Goal: Navigation & Orientation: Understand site structure

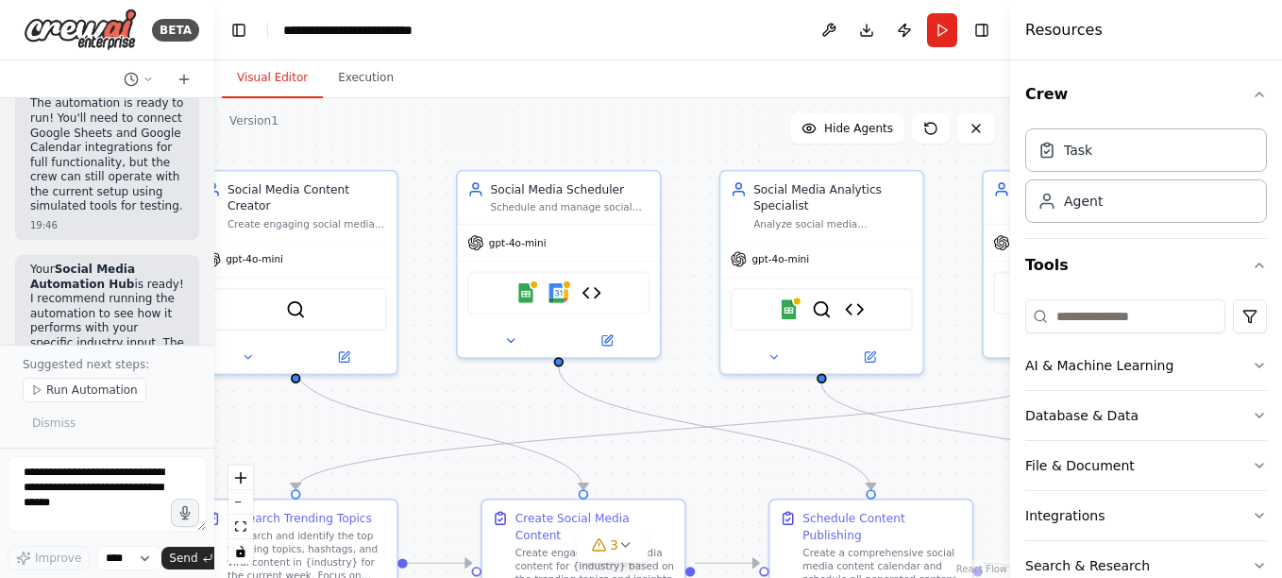
drag, startPoint x: 548, startPoint y: 204, endPoint x: 552, endPoint y: 151, distance: 53.1
click at [552, 148] on div ".deletable-edge-delete-btn { width: 20px; height: 20px; border: 0px solid #ffff…" at bounding box center [612, 338] width 796 height 480
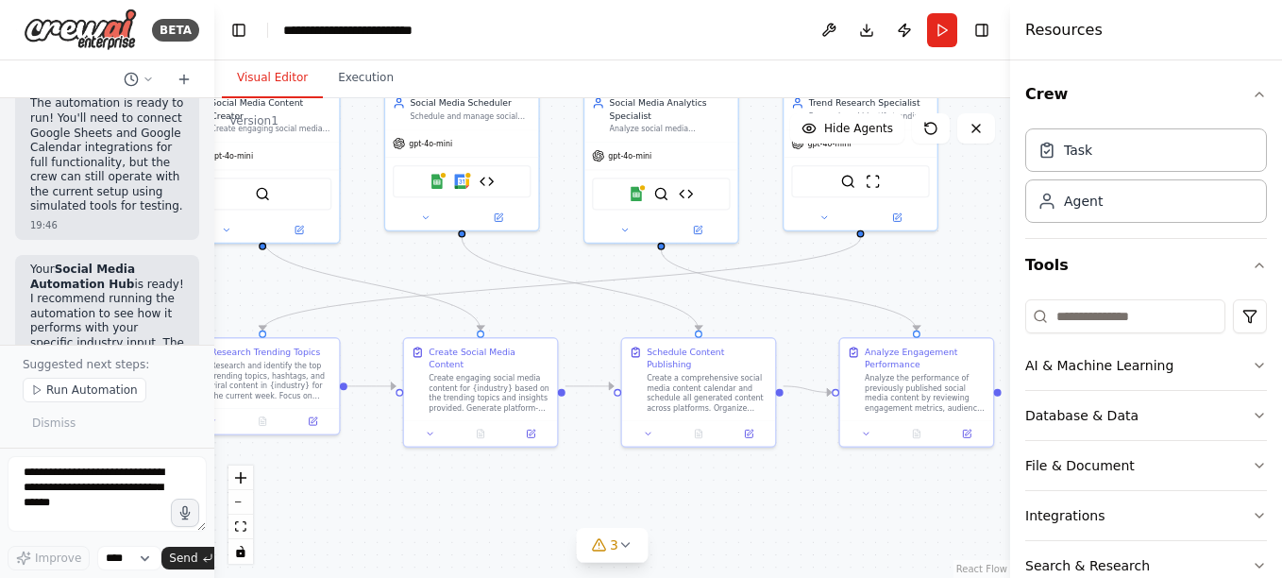
drag, startPoint x: 497, startPoint y: 414, endPoint x: 419, endPoint y: 288, distance: 148.3
click at [419, 288] on div ".deletable-edge-delete-btn { width: 20px; height: 20px; border: 0px solid #ffff…" at bounding box center [612, 338] width 796 height 480
click at [940, 32] on button "Run" at bounding box center [942, 30] width 30 height 34
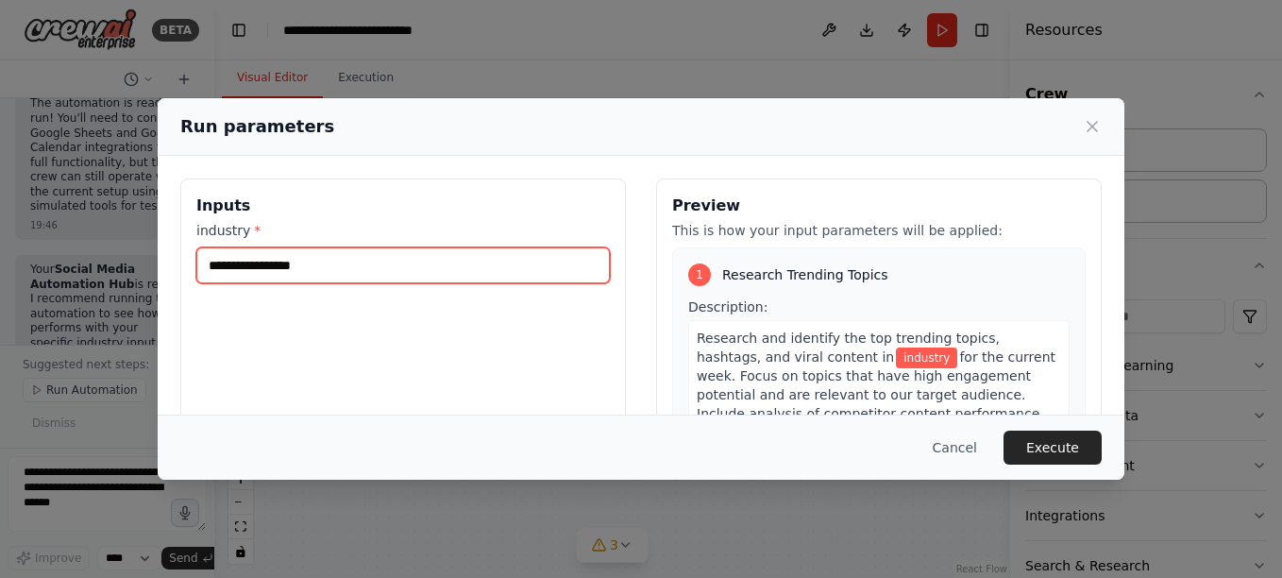
drag, startPoint x: 208, startPoint y: 264, endPoint x: 294, endPoint y: 256, distance: 86.3
click at [294, 256] on input "industry *" at bounding box center [402, 265] width 413 height 36
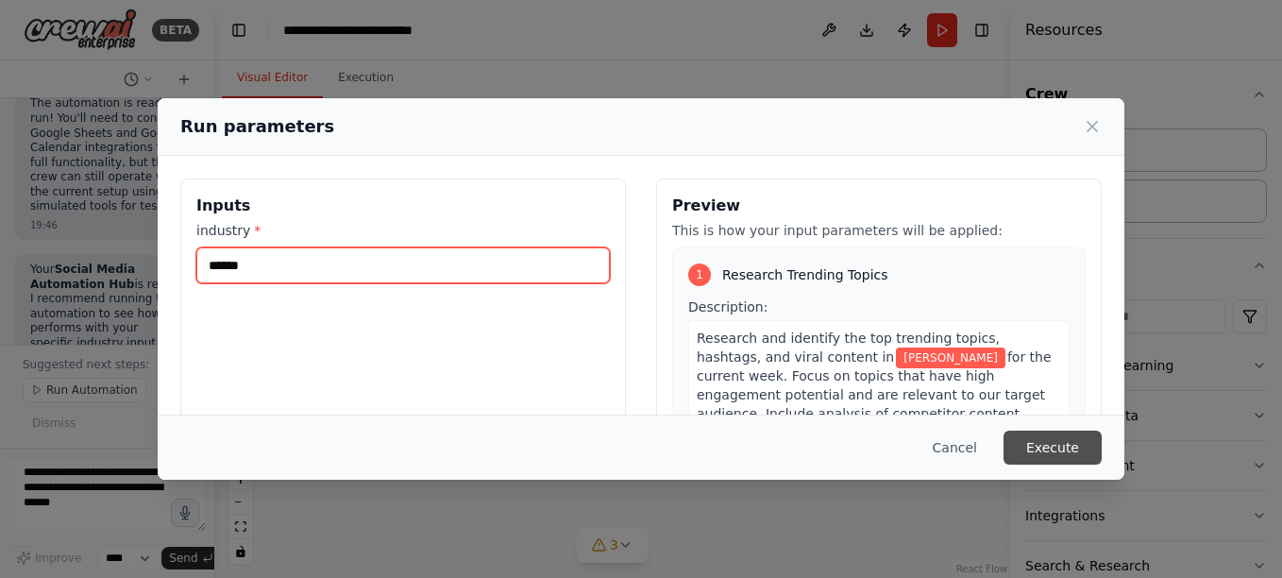
type input "******"
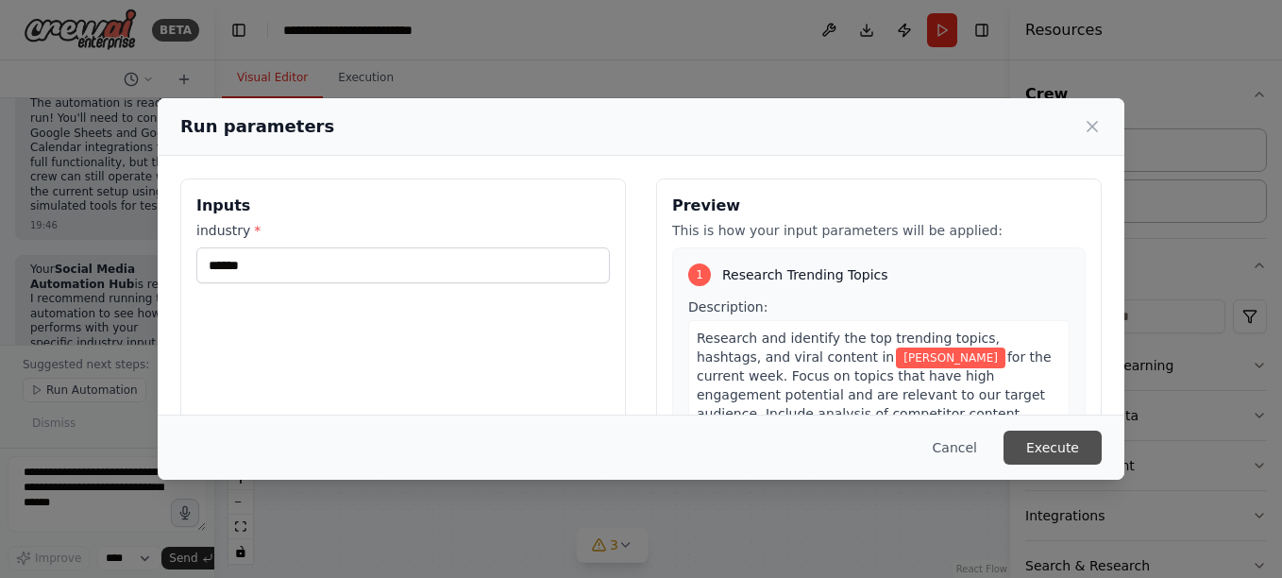
click at [1049, 445] on button "Execute" at bounding box center [1053, 447] width 98 height 34
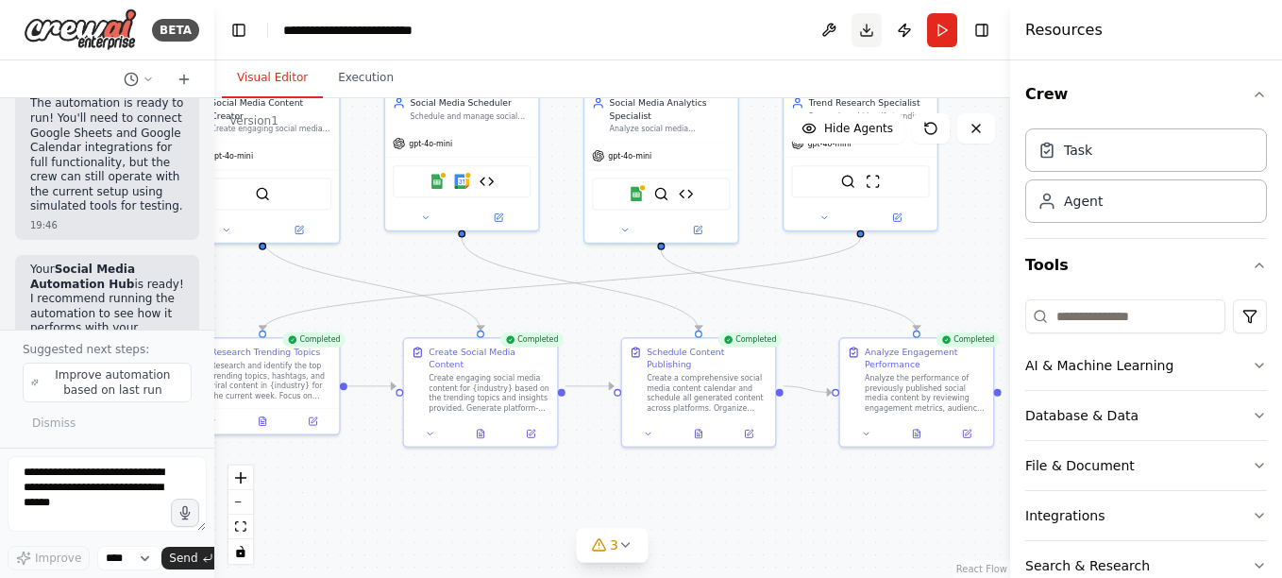
click at [865, 31] on button "Download" at bounding box center [867, 30] width 30 height 34
click at [22, 30] on icon at bounding box center [15, 29] width 15 height 1
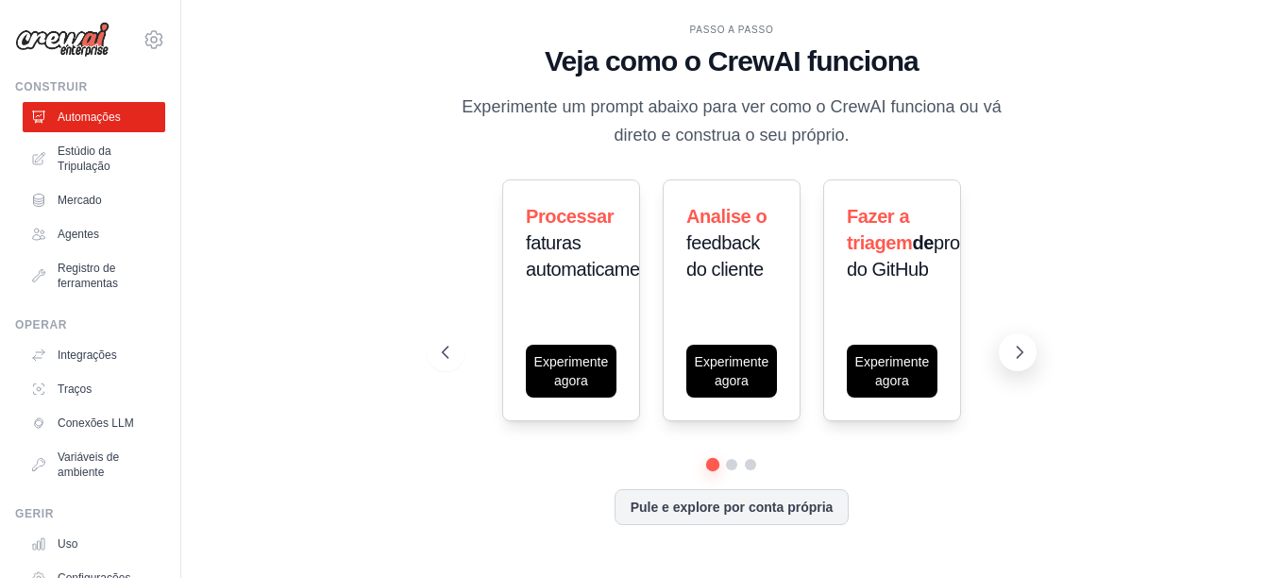
click at [1015, 350] on icon at bounding box center [1019, 352] width 19 height 19
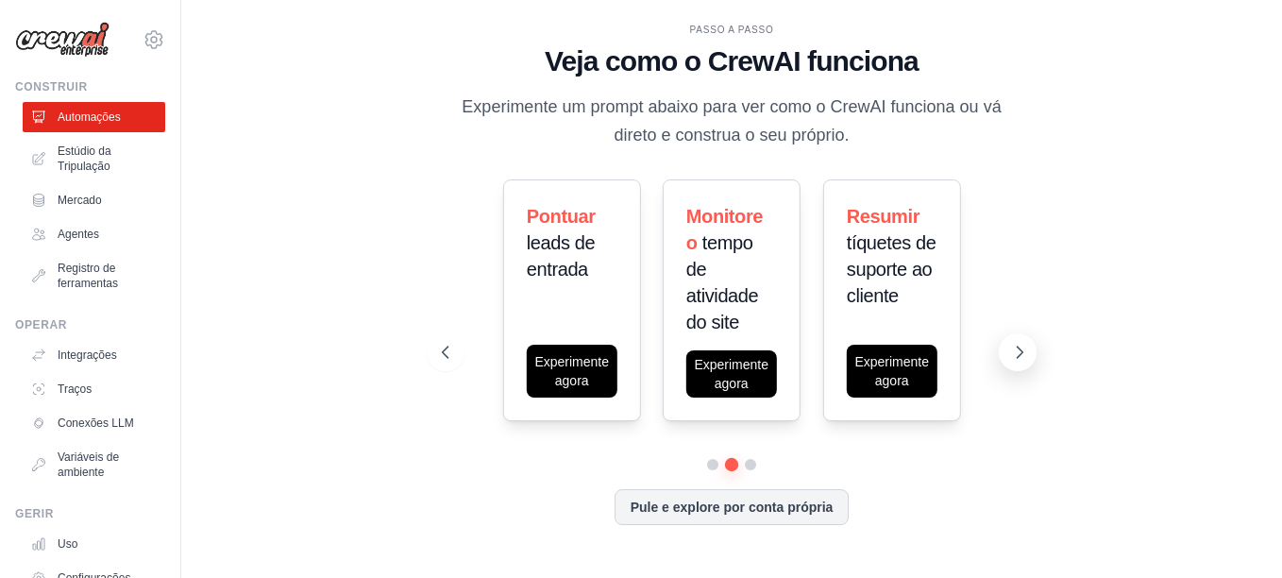
click at [1015, 350] on icon at bounding box center [1019, 352] width 19 height 19
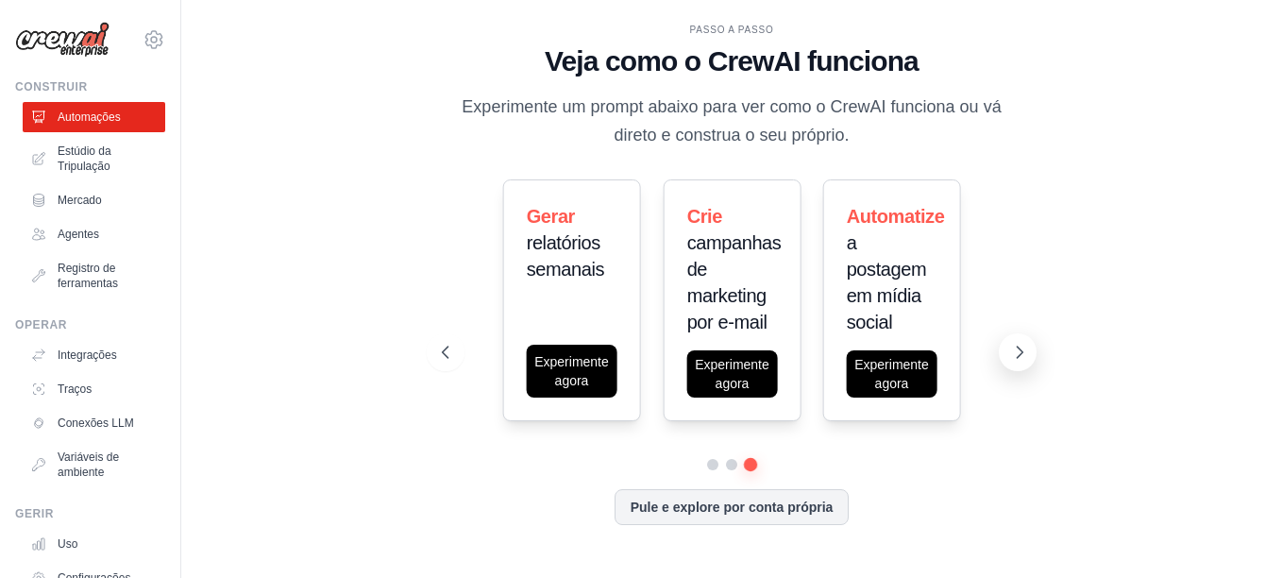
click at [1015, 350] on icon at bounding box center [1019, 352] width 19 height 19
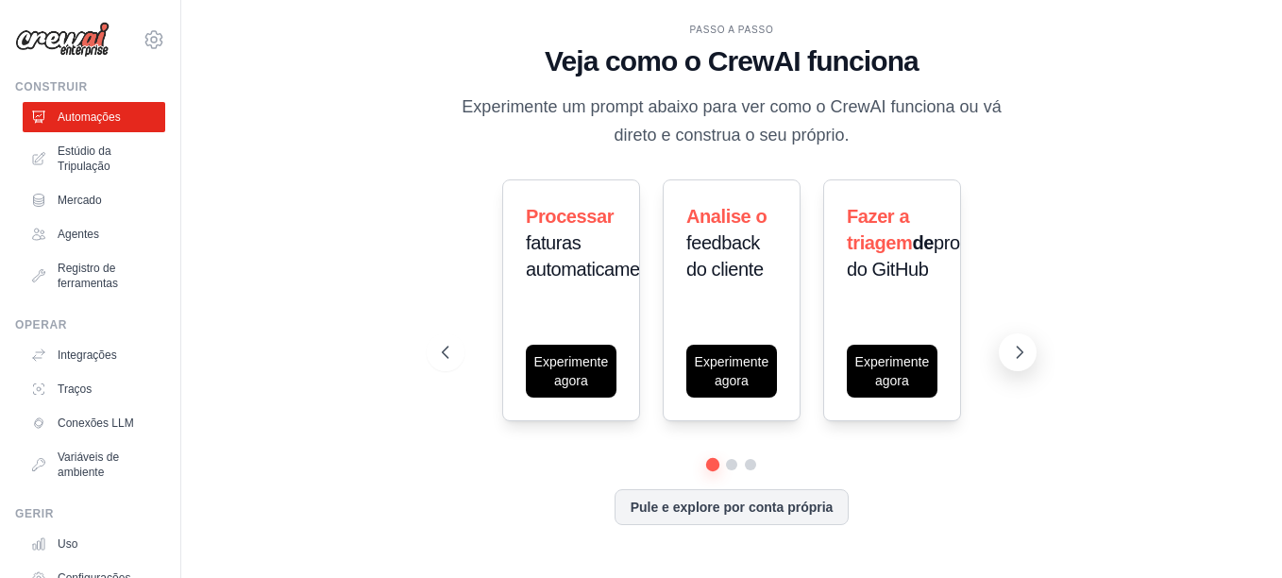
click at [1015, 350] on icon at bounding box center [1019, 352] width 19 height 19
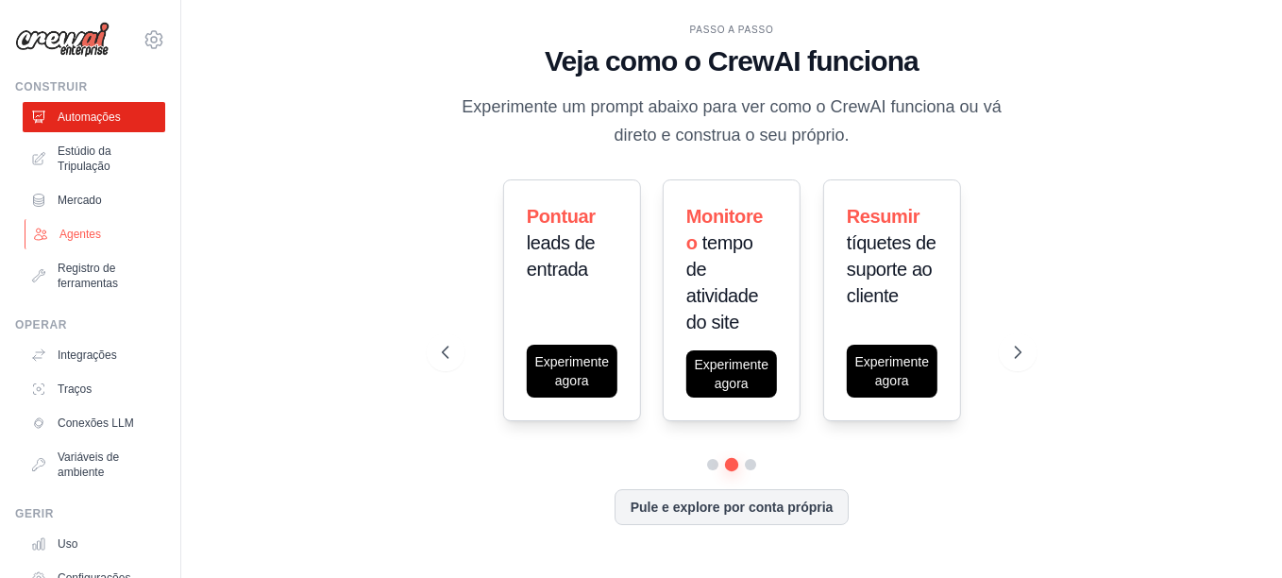
click at [81, 234] on font "Agentes" at bounding box center [80, 234] width 42 height 15
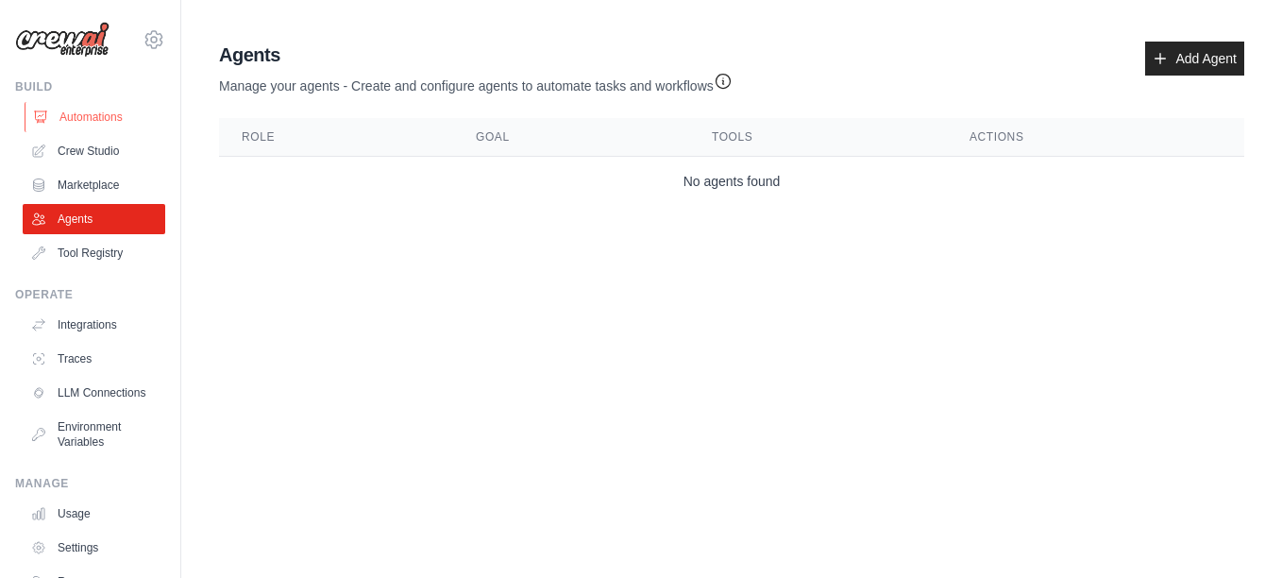
click at [77, 108] on link "Automations" at bounding box center [96, 117] width 143 height 30
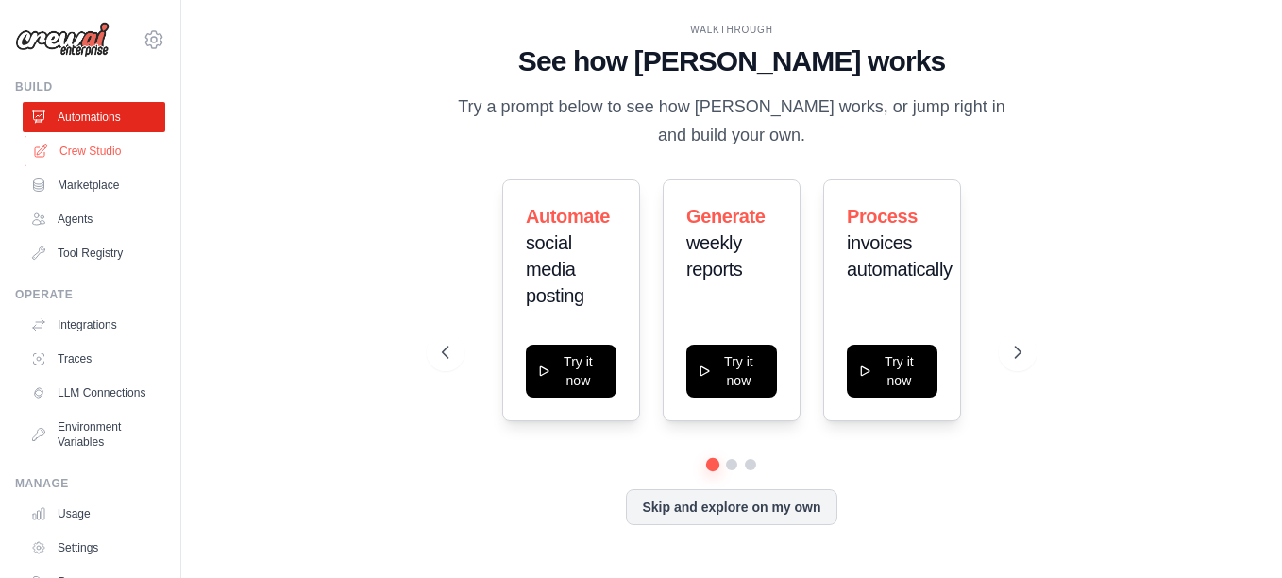
click at [90, 151] on link "Crew Studio" at bounding box center [96, 151] width 143 height 30
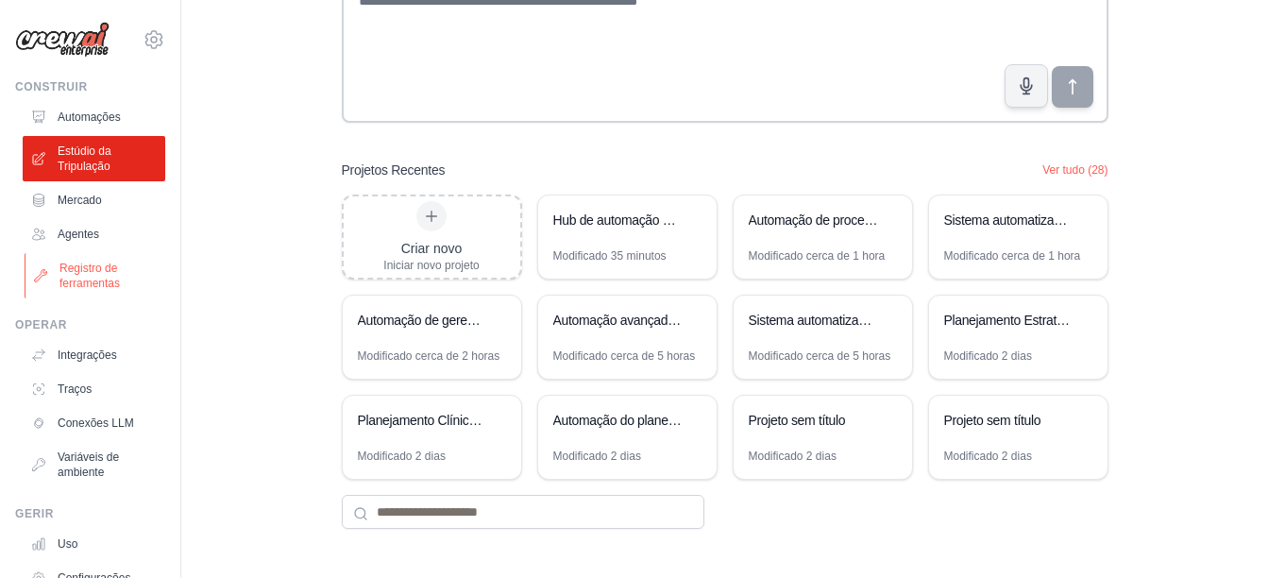
click at [76, 279] on font "Registro de ferramentas" at bounding box center [109, 276] width 100 height 30
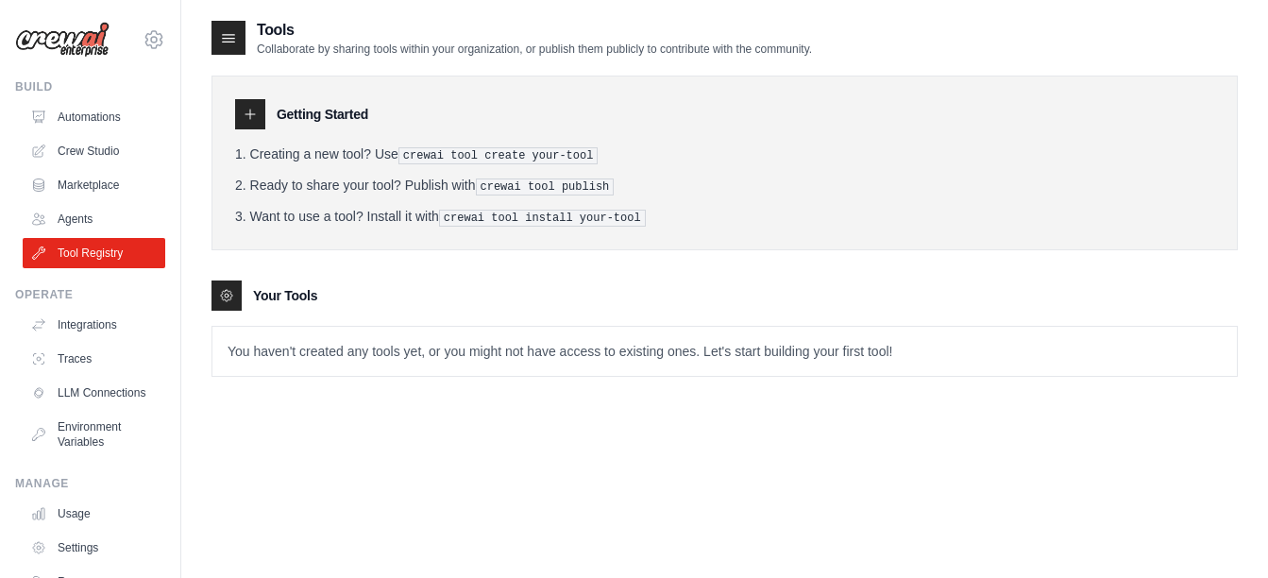
scroll to position [100, 0]
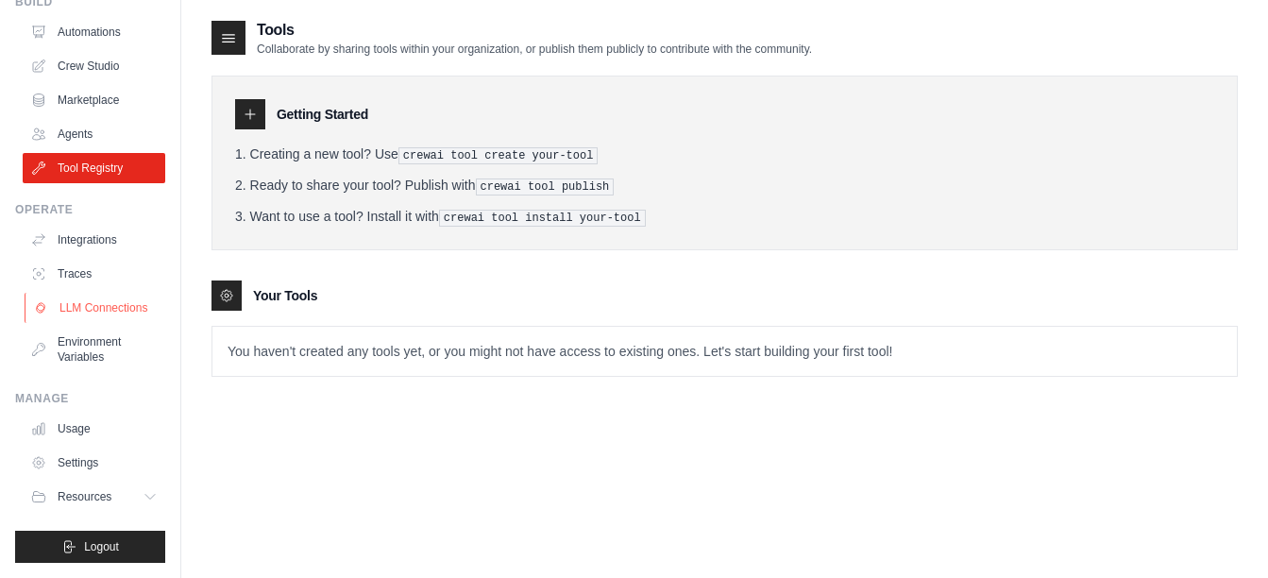
click at [80, 296] on link "LLM Connections" at bounding box center [96, 308] width 143 height 30
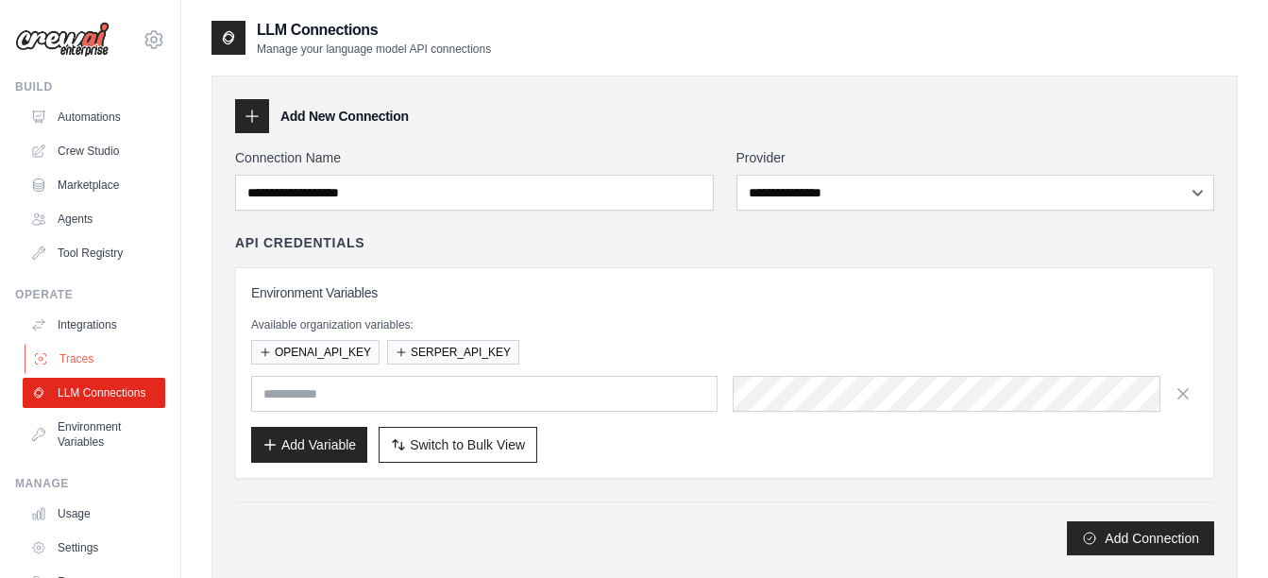
click at [76, 358] on link "Traces" at bounding box center [96, 359] width 143 height 30
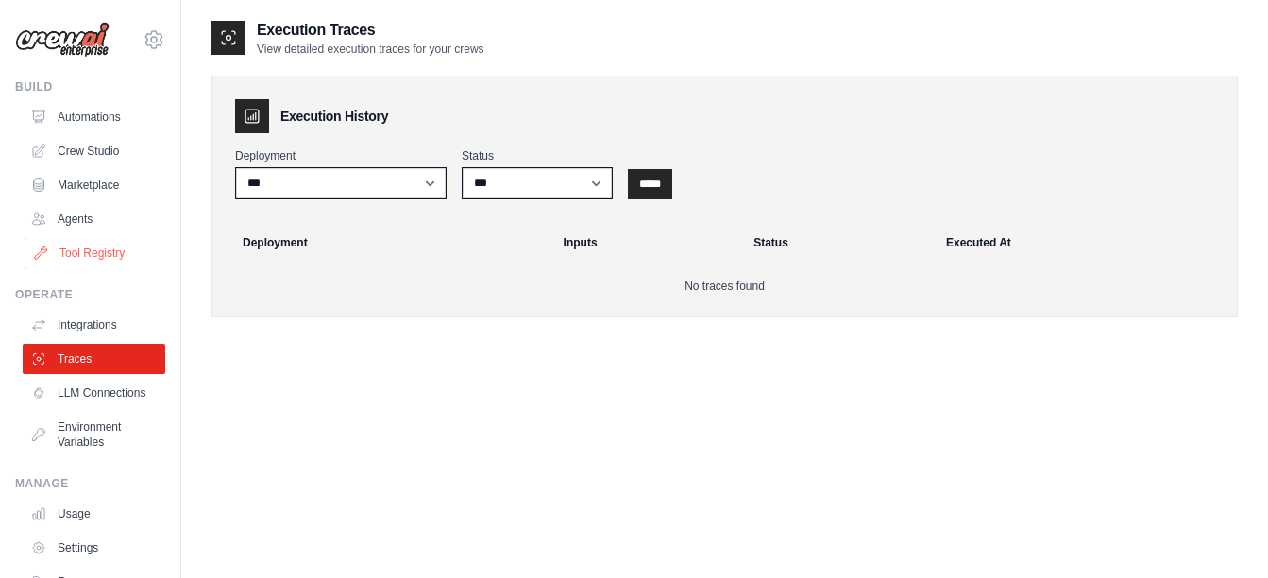
click at [69, 249] on link "Tool Registry" at bounding box center [96, 253] width 143 height 30
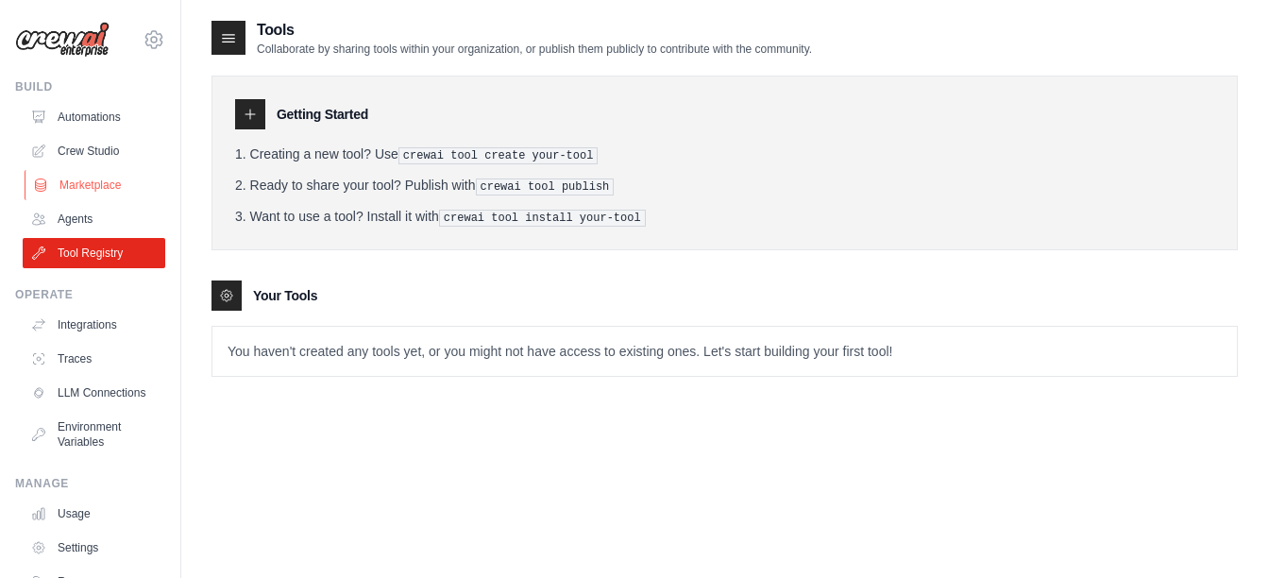
click at [73, 179] on link "Marketplace" at bounding box center [96, 185] width 143 height 30
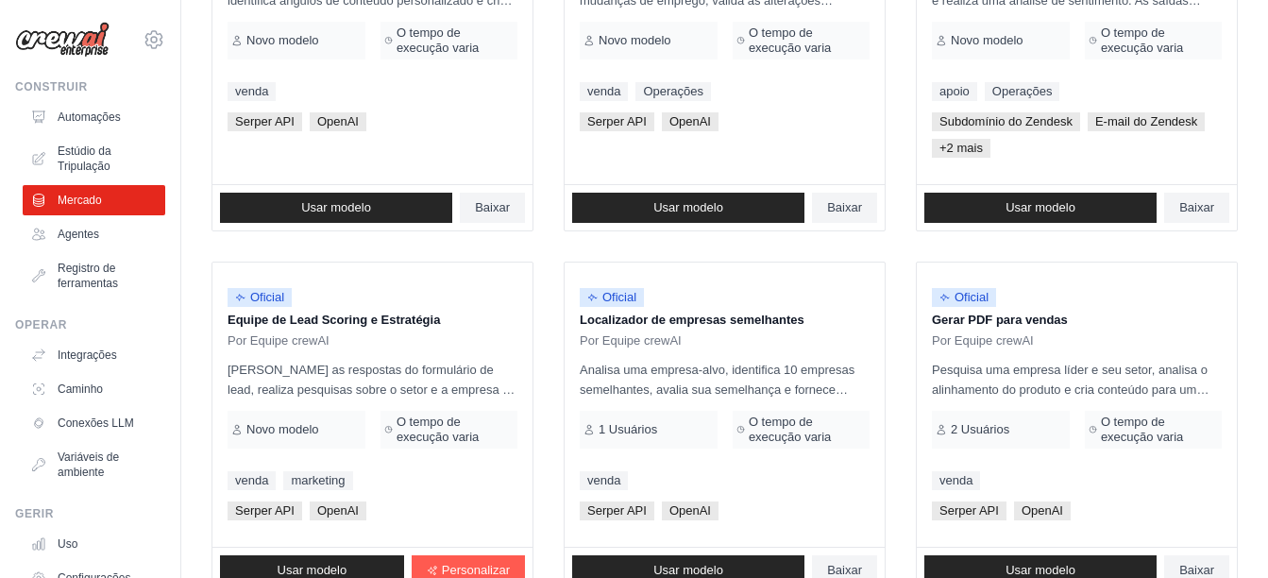
scroll to position [1285, 0]
